Goal: Download file/media

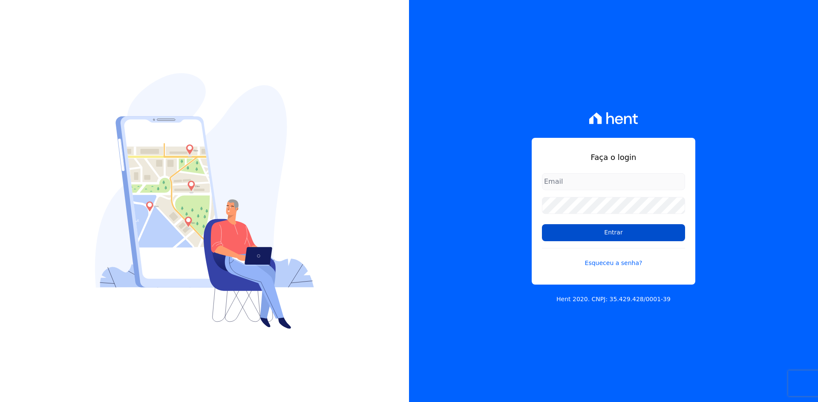
type input "[EMAIL_ADDRESS][DOMAIN_NAME]"
click at [632, 237] on input "Entrar" at bounding box center [613, 232] width 143 height 17
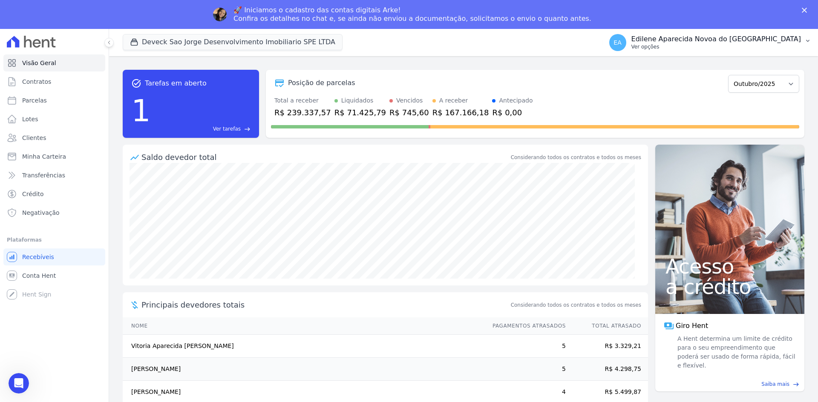
click at [688, 46] on p "Ver opções" at bounding box center [716, 46] width 170 height 7
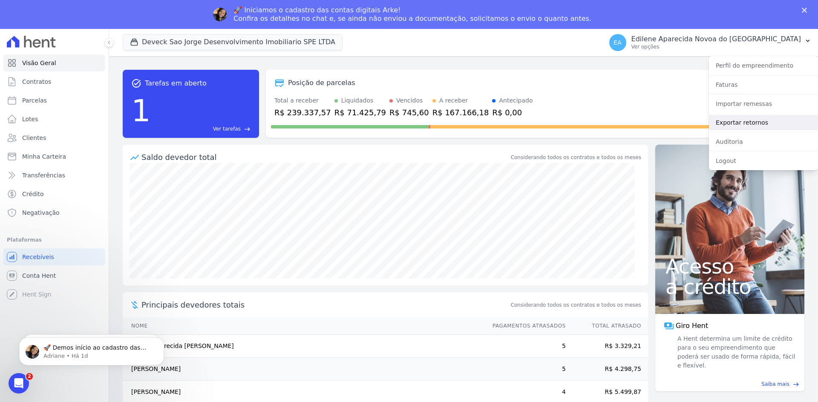
click at [736, 125] on link "Exportar retornos" at bounding box center [763, 122] width 109 height 15
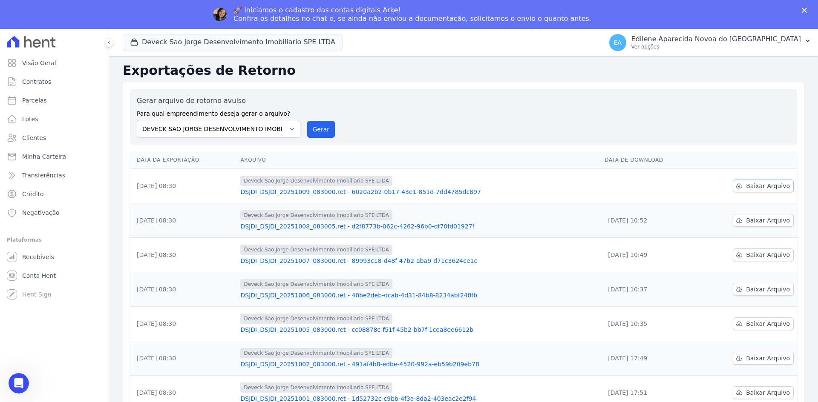
click at [762, 191] on link "Baixar Arquivo" at bounding box center [763, 186] width 61 height 13
